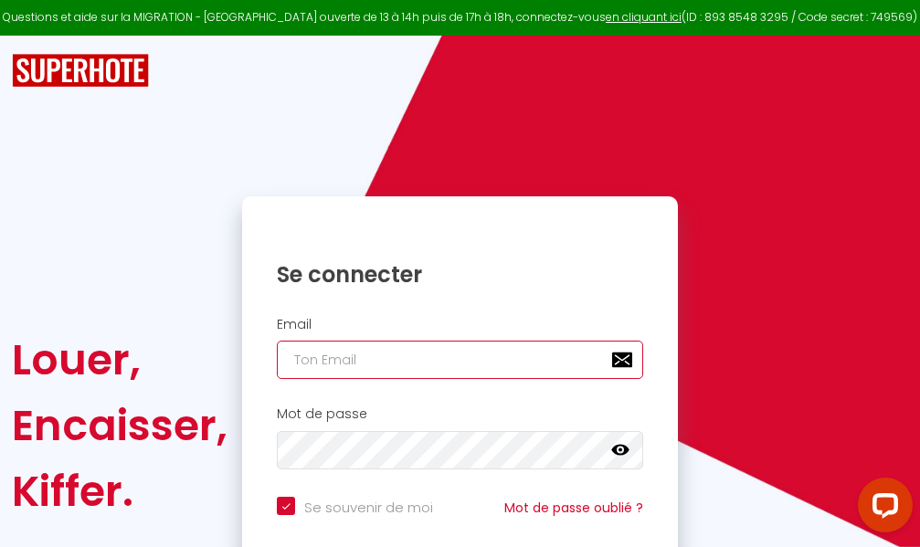
click at [389, 361] on input "email" at bounding box center [460, 360] width 366 height 38
type input "m"
checkbox input "true"
type input "ma"
checkbox input "true"
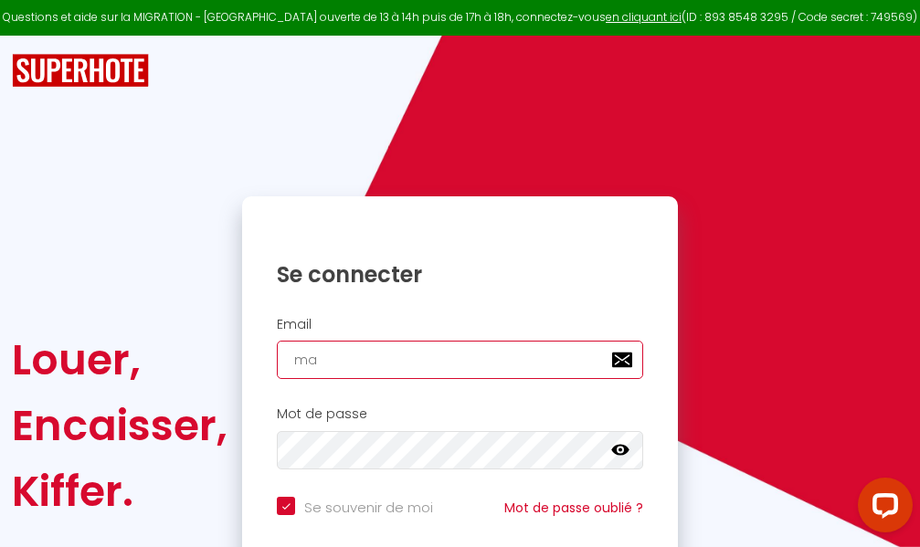
type input "mar"
checkbox input "true"
type input "marc"
checkbox input "true"
type input "marcd"
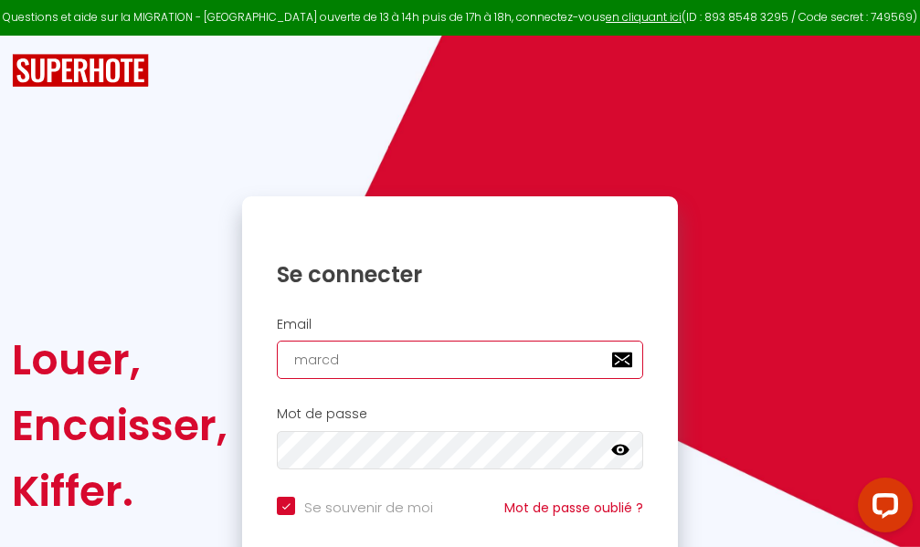
checkbox input "true"
type input "marcdp"
checkbox input "true"
type input "marcdpo"
checkbox input "true"
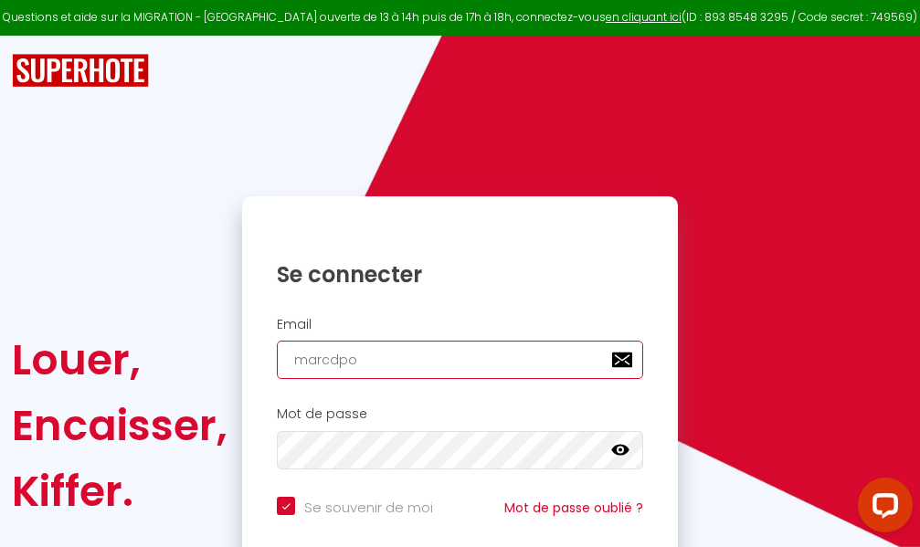
type input "marcdpoz"
checkbox input "true"
type input "marcdpoz."
checkbox input "true"
type input "marcdpoz.l"
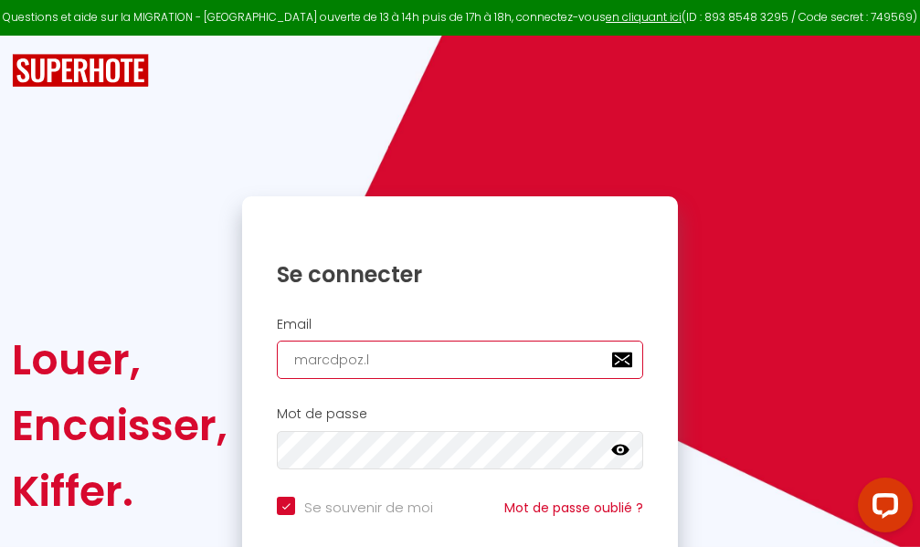
checkbox input "true"
type input "marcdpoz.lo"
checkbox input "true"
type input "marcdpoz.loc"
checkbox input "true"
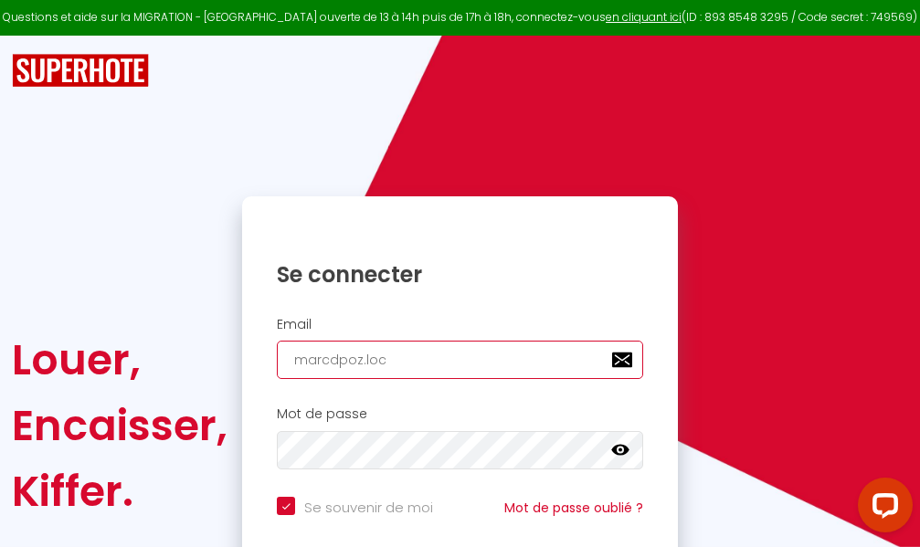
type input "marcdpoz.loca"
checkbox input "true"
type input "marcdpoz.locat"
checkbox input "true"
type input "marcdpoz.locati"
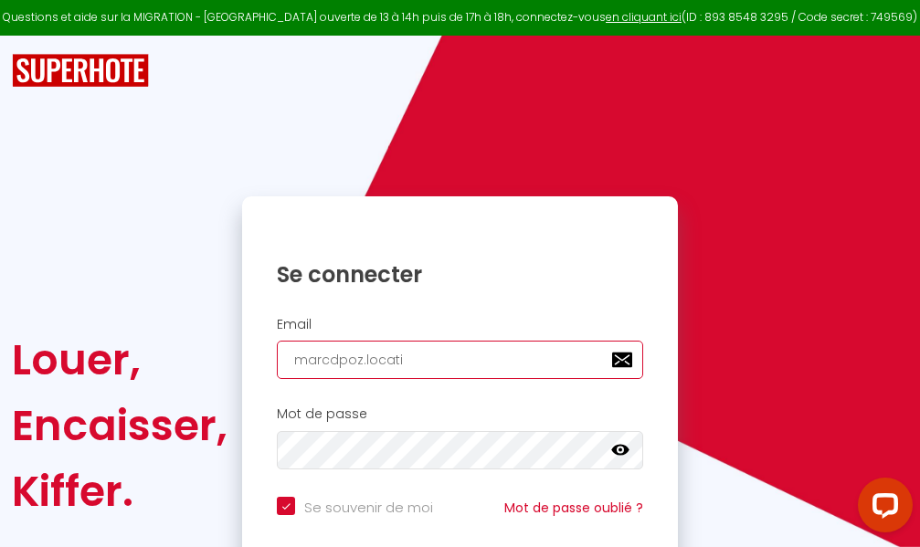
checkbox input "true"
type input "marcdpoz.locatio"
checkbox input "true"
type input "marcdpoz.location"
checkbox input "true"
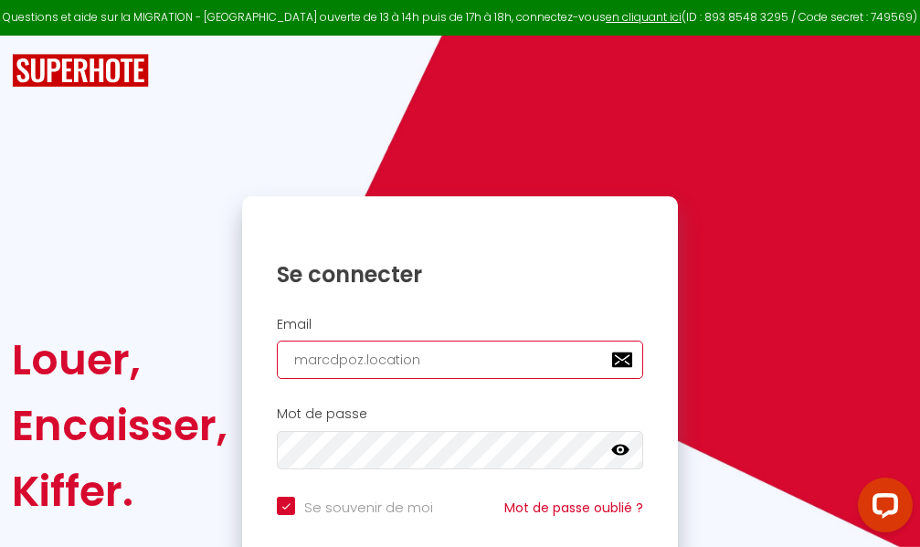
type input "marcdpoz.location@"
checkbox input "true"
type input "marcdpoz.location@g"
checkbox input "true"
type input "marcdpoz.location@gm"
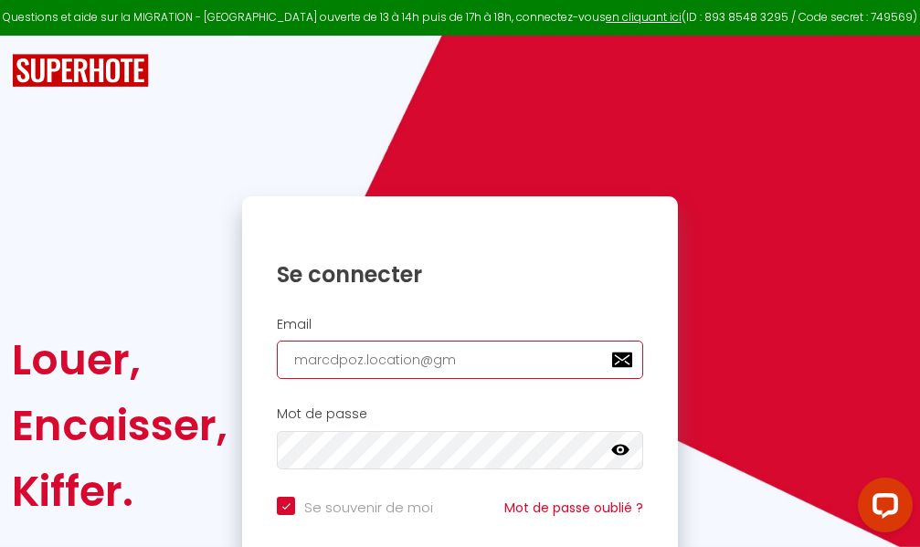
checkbox input "true"
type input "marcdpoz.location@gma"
checkbox input "true"
type input "marcdpoz.location@gmai"
checkbox input "true"
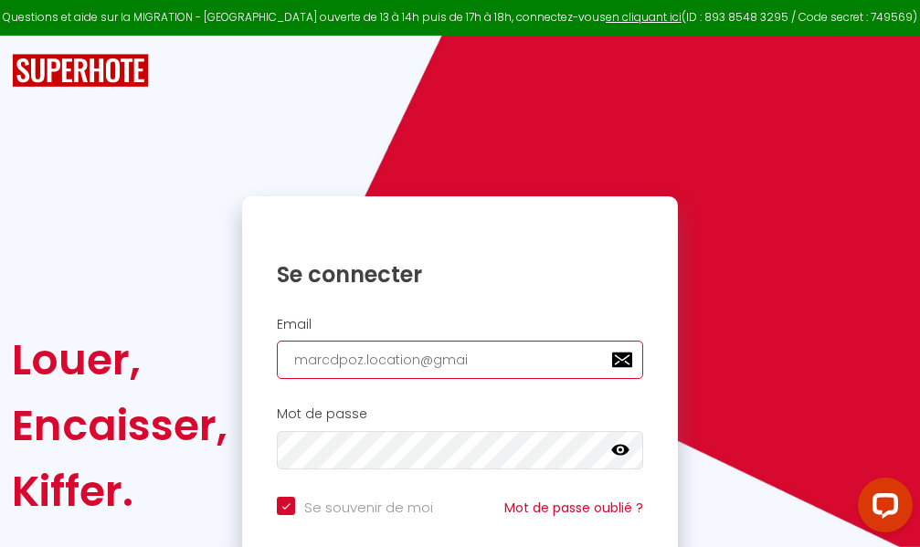
type input "[EMAIL_ADDRESS]"
checkbox input "true"
type input "[EMAIL_ADDRESS]."
checkbox input "true"
type input "marcdpoz.location@gmail.c"
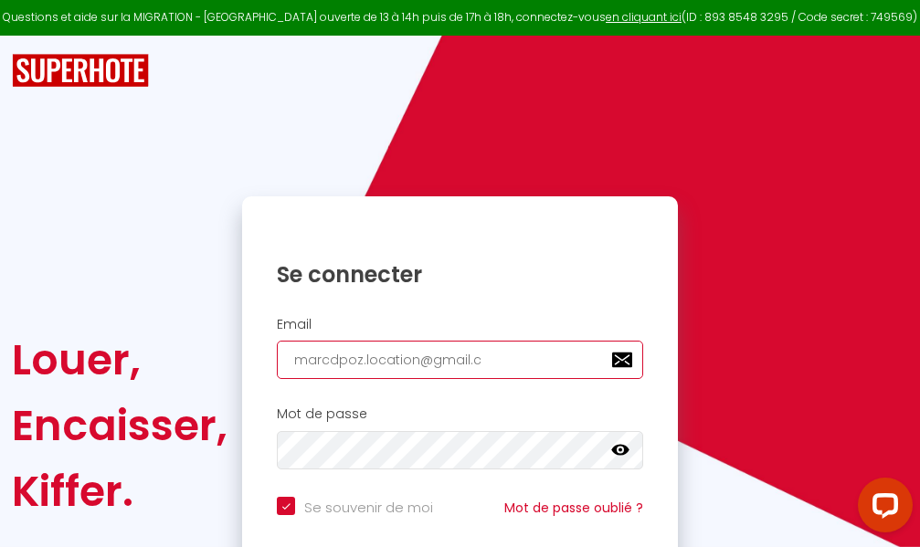
checkbox input "true"
type input "[EMAIL_ADDRESS][DOMAIN_NAME]"
checkbox input "true"
type input "[EMAIL_ADDRESS][DOMAIN_NAME]"
checkbox input "true"
